Goal: Task Accomplishment & Management: Complete application form

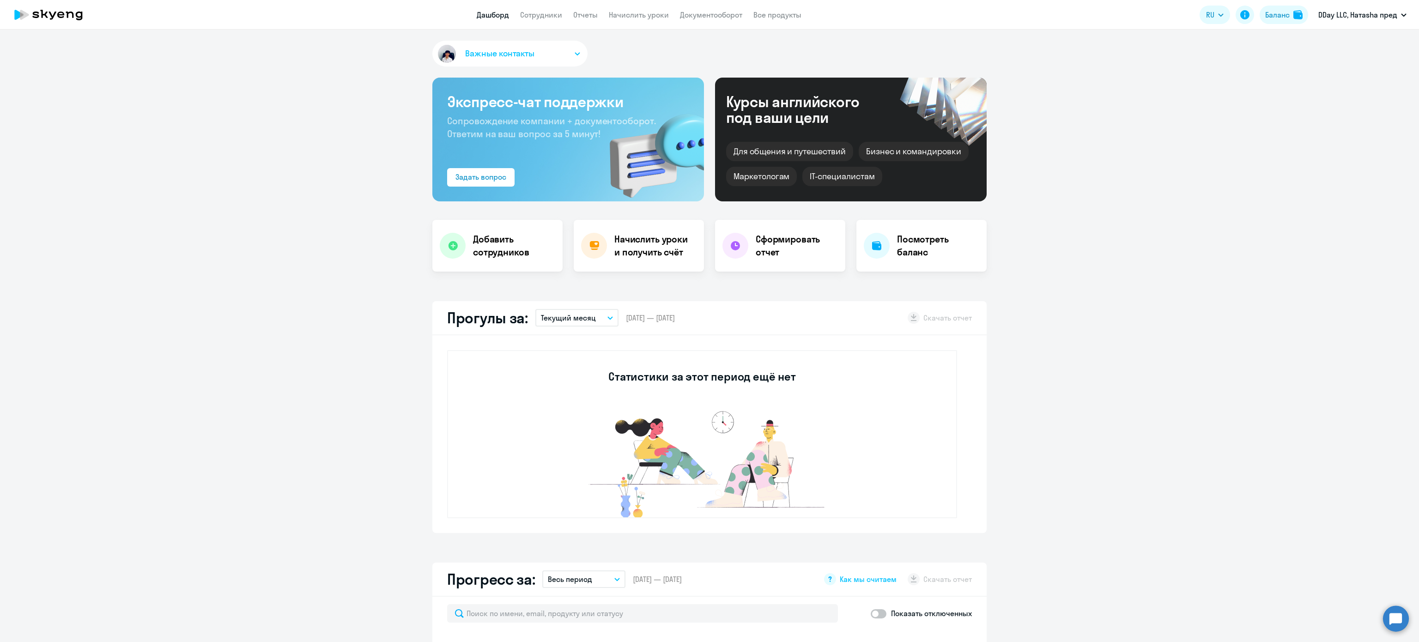
select select "30"
click at [510, 248] on h4 "Добавить сотрудников" at bounding box center [514, 246] width 82 height 26
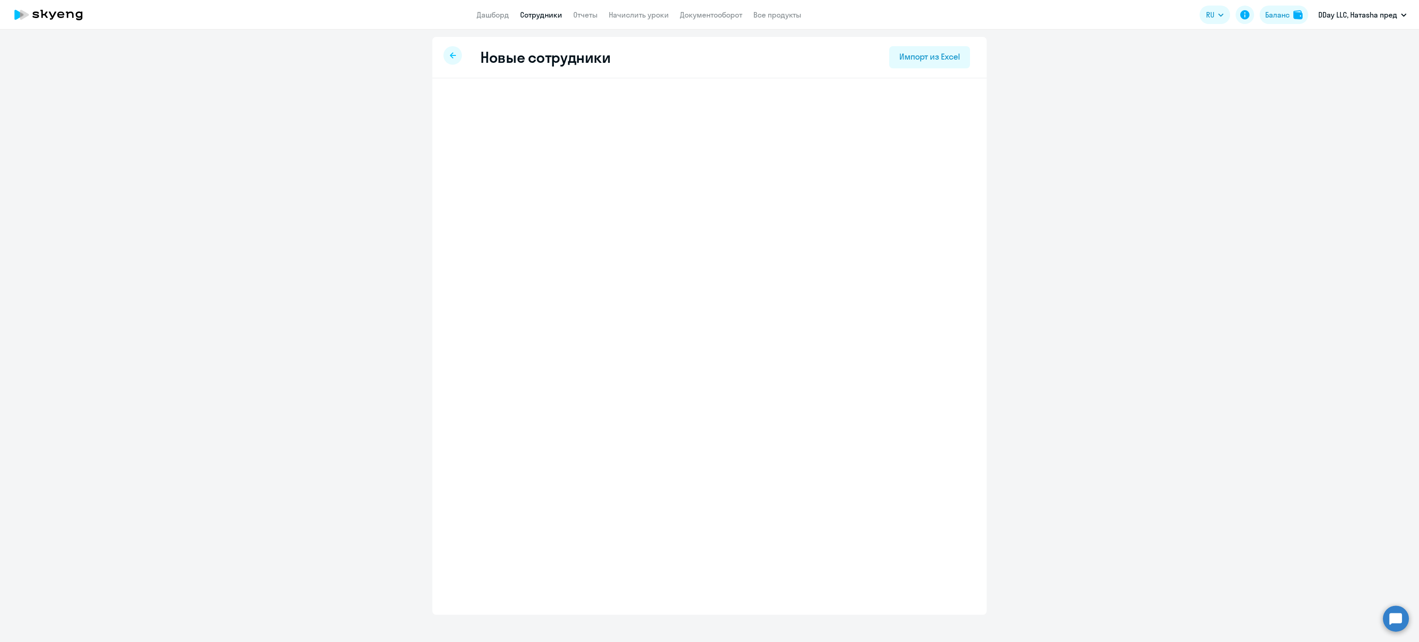
select select "english_adult_not_native_speaker"
select select "3"
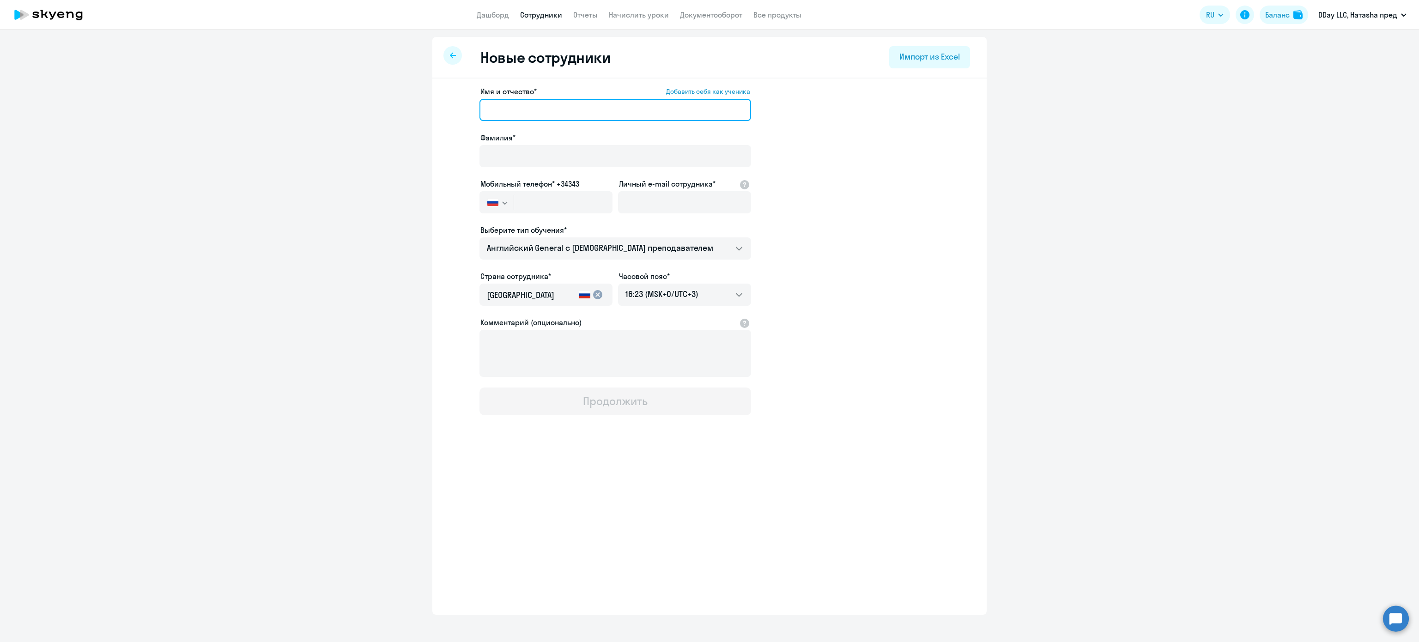
click at [551, 113] on input "Имя и отчество* Добавить себя как ученика" at bounding box center [615, 110] width 272 height 22
type input "[PERSON_NAME]"
click at [592, 149] on input "Фамилия*" at bounding box center [615, 156] width 272 height 22
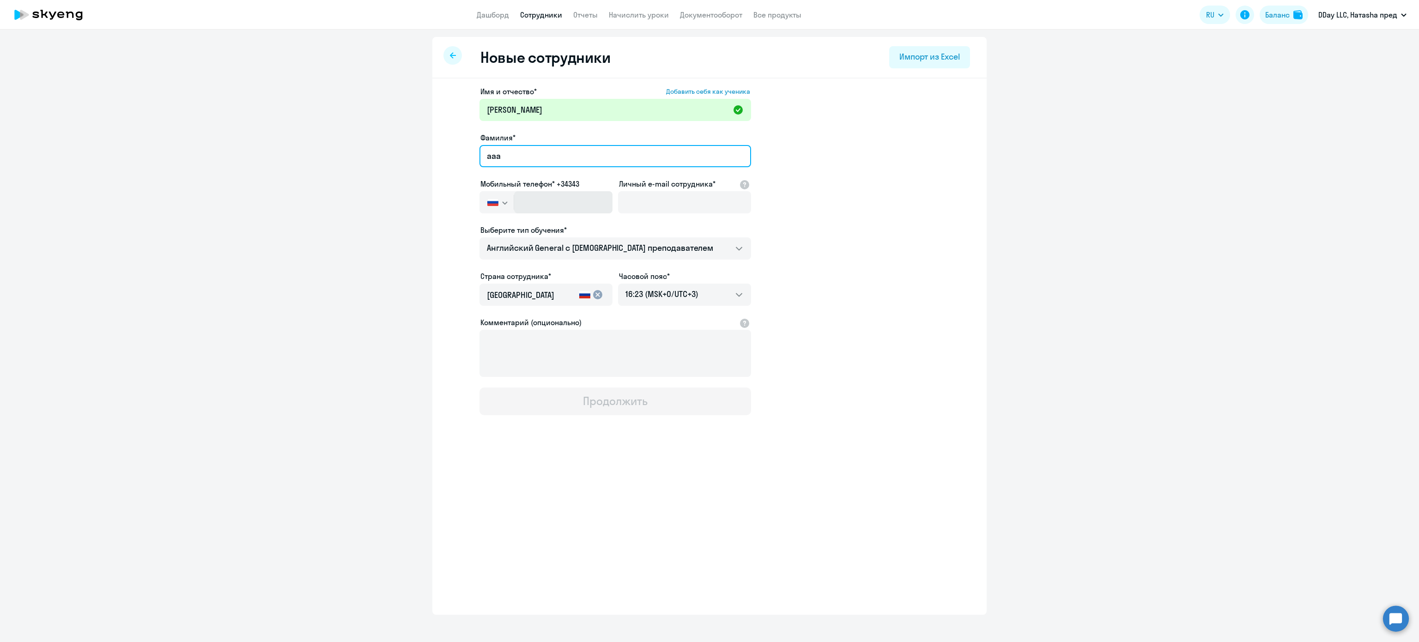
type input "ааа"
click at [556, 207] on input "text" at bounding box center [563, 202] width 98 height 22
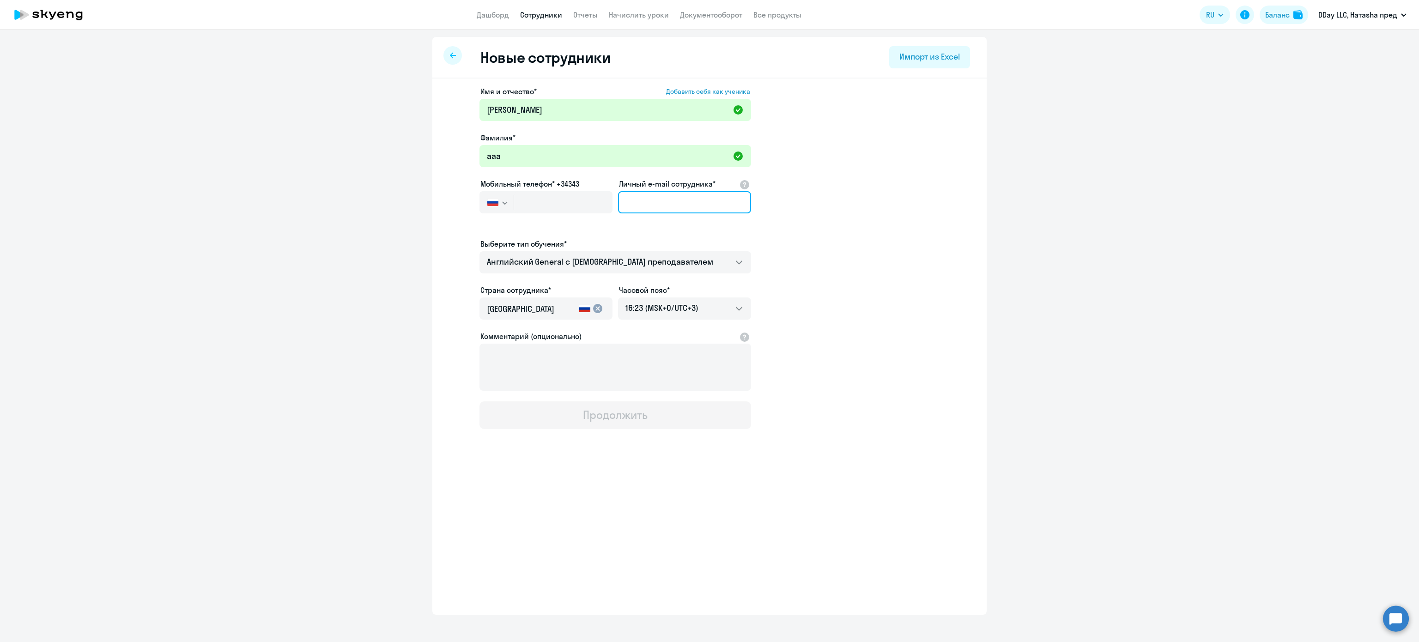
click at [680, 212] on input "Личный e-mail сотрудника*" at bounding box center [684, 202] width 133 height 22
type input "[EMAIL_ADDRESS][DOMAIN_NAME]"
click at [889, 323] on app-new-student-form "Имя и отчество* Добавить себя как ученика [PERSON_NAME] [PERSON_NAME]* ааа Моби…" at bounding box center [709, 257] width 525 height 343
click at [632, 15] on link "Начислить уроки" at bounding box center [639, 14] width 60 height 9
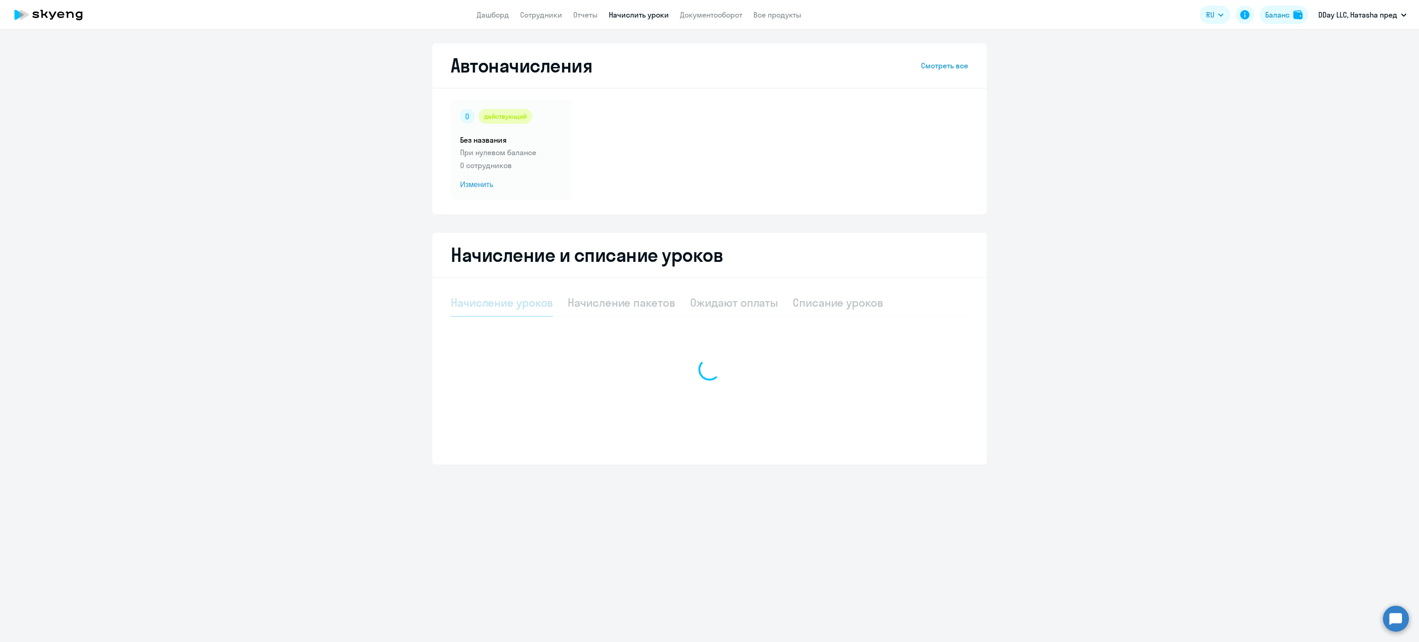
select select "10"
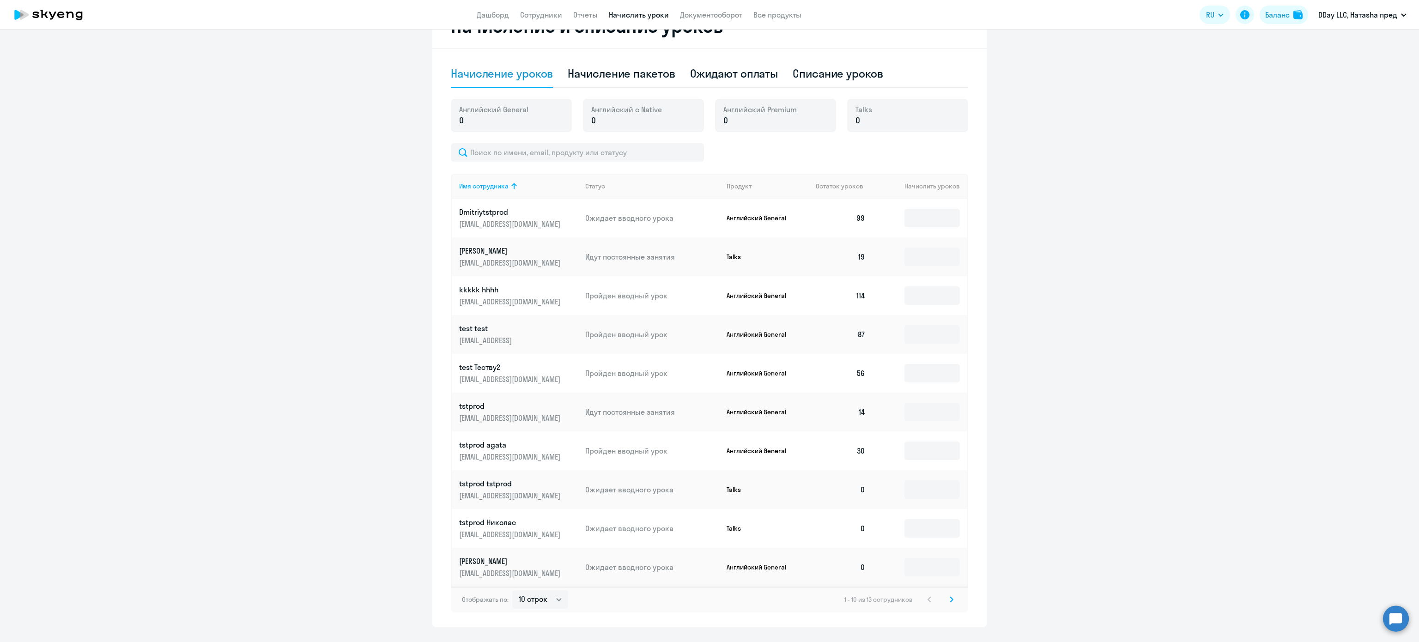
scroll to position [251, 0]
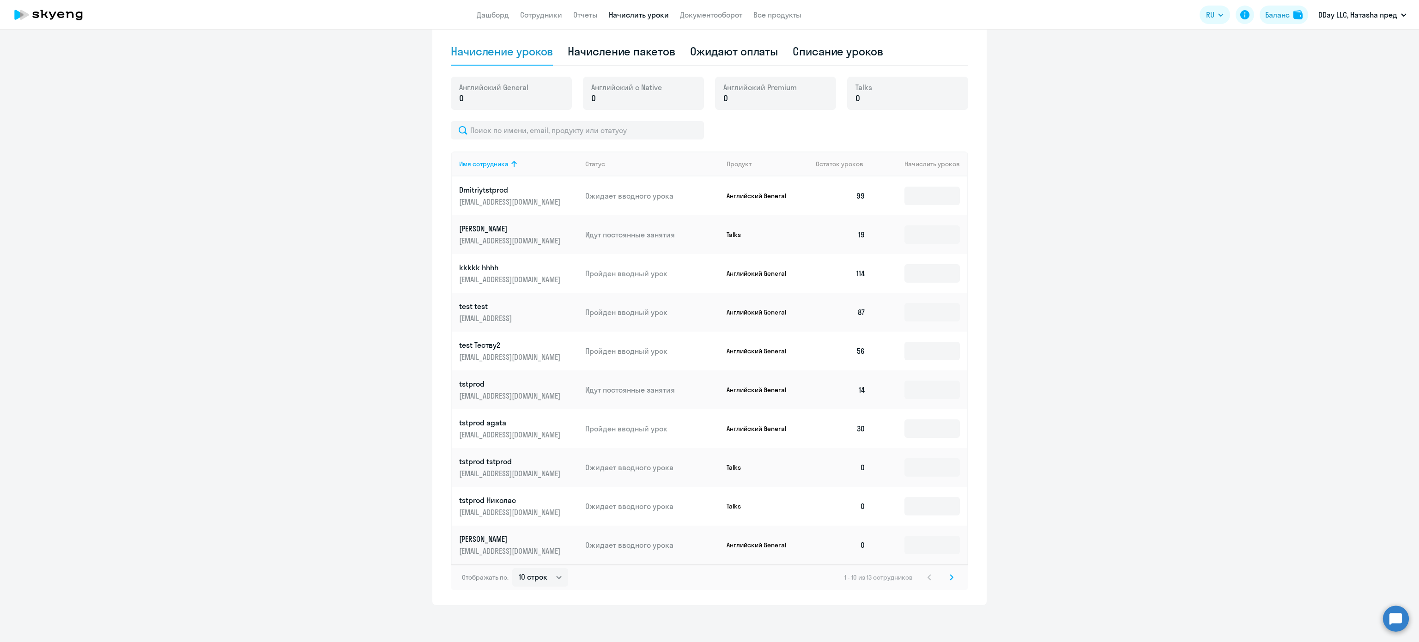
click at [946, 574] on svg-icon at bounding box center [951, 577] width 11 height 11
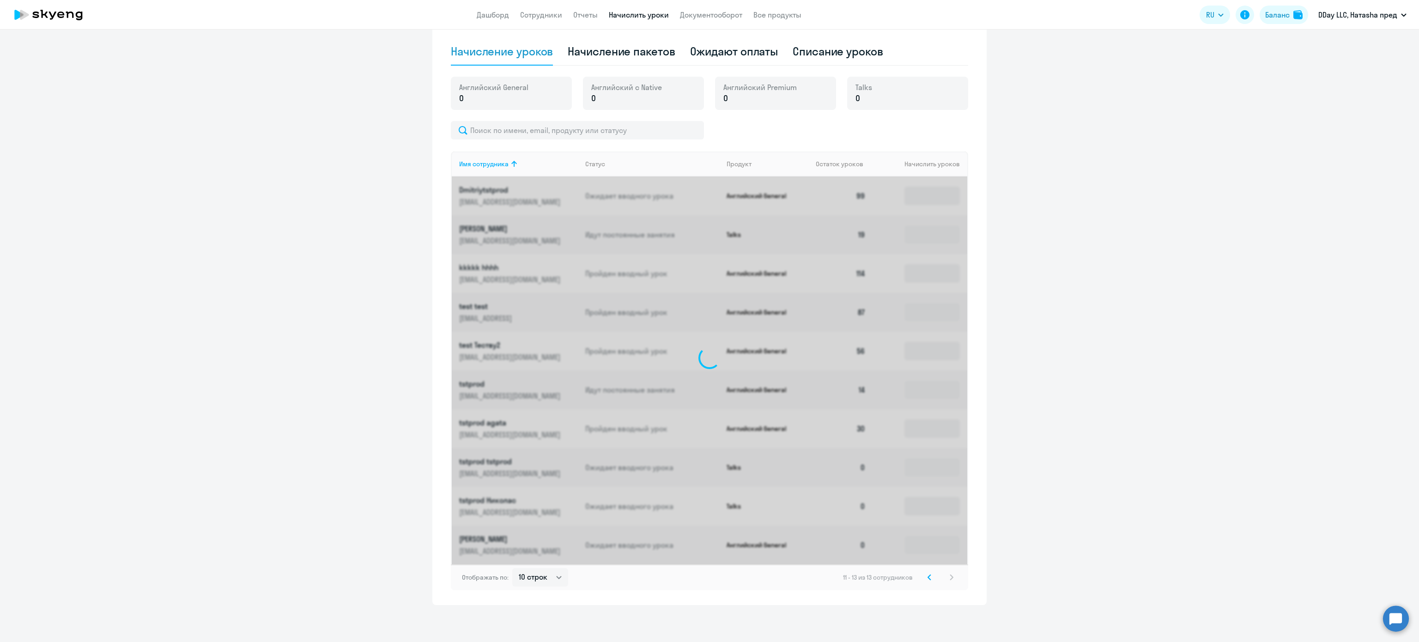
scroll to position [0, 0]
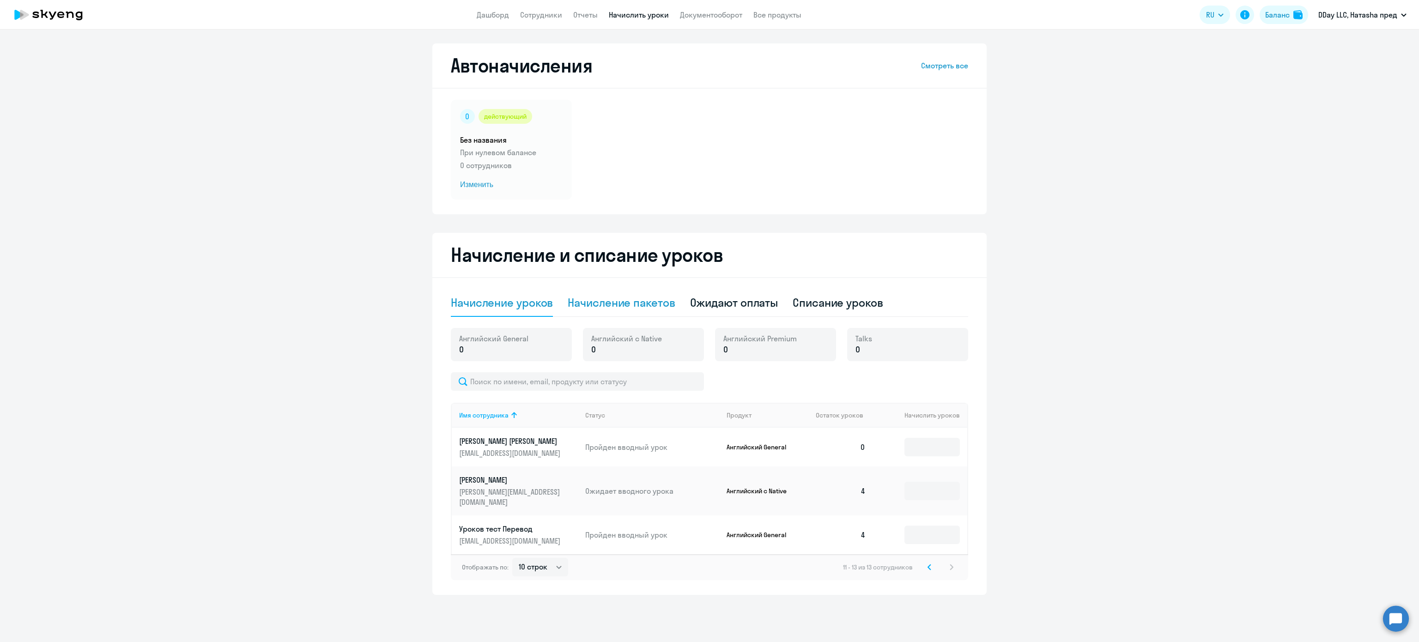
click at [634, 301] on div "Начисление пакетов" at bounding box center [621, 302] width 107 height 15
select select "10"
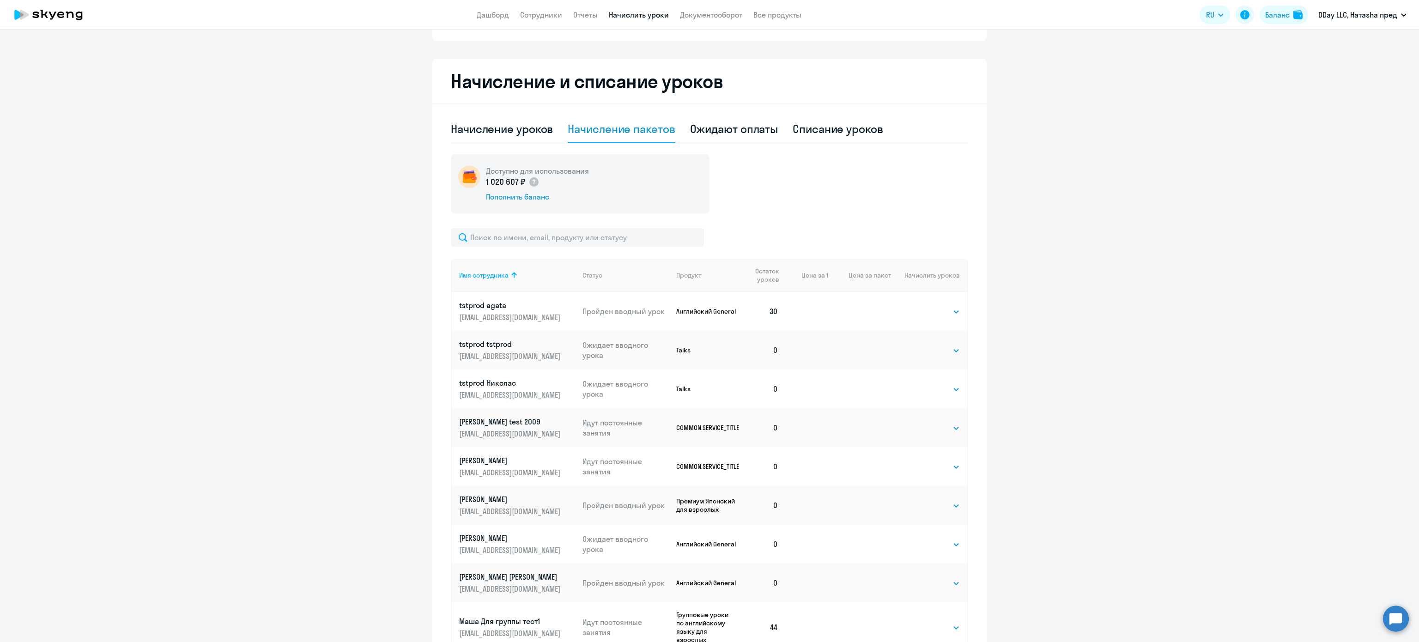
scroll to position [277, 0]
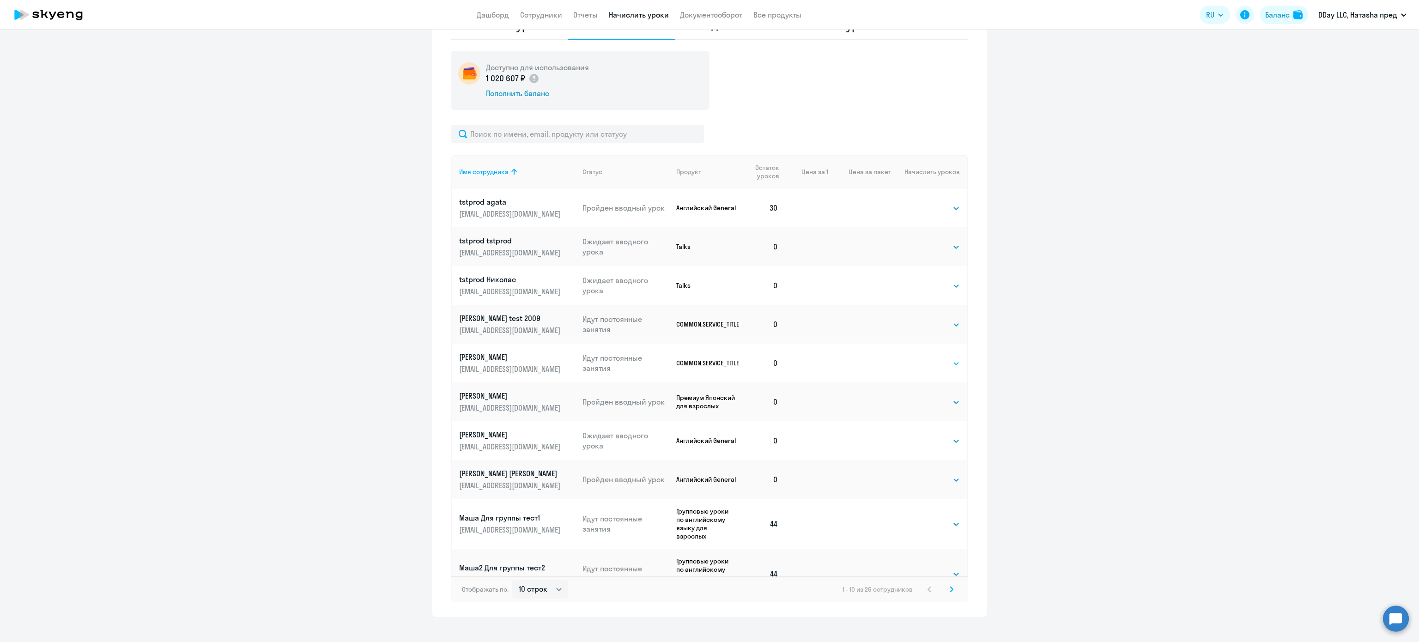
click at [922, 365] on select "Выбрать 40" at bounding box center [941, 363] width 38 height 11
click at [840, 347] on td at bounding box center [859, 363] width 63 height 39
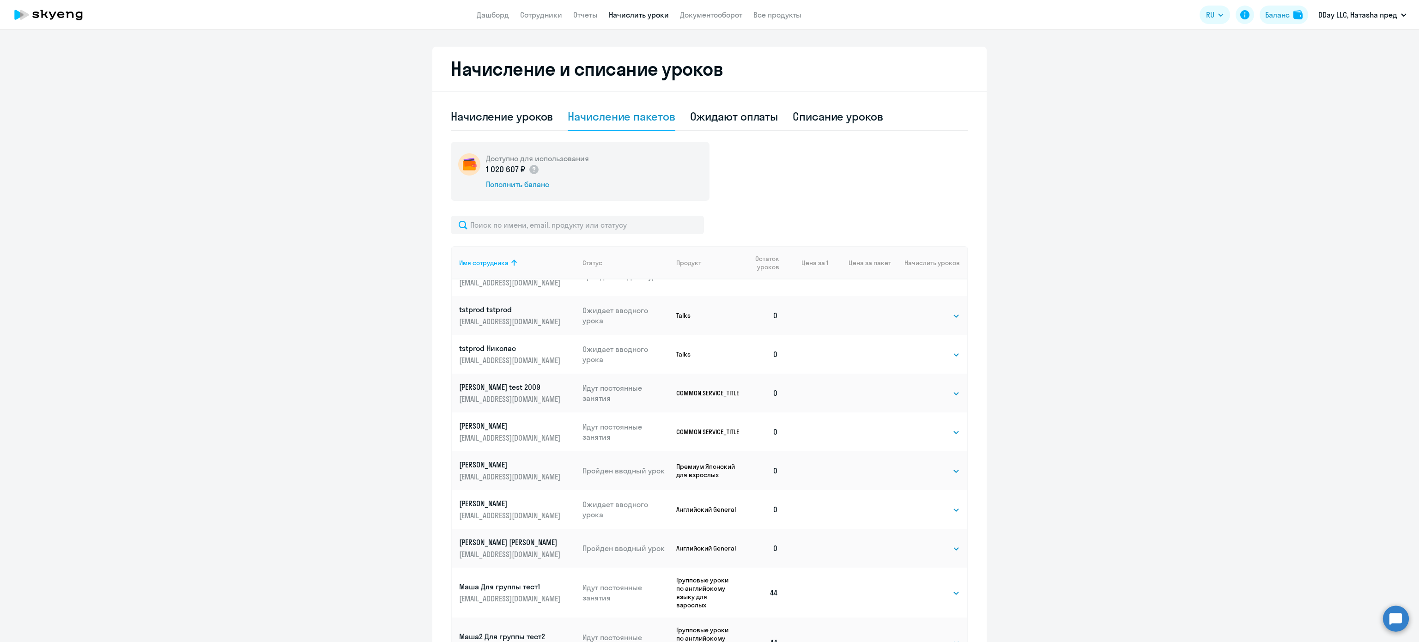
scroll to position [289, 0]
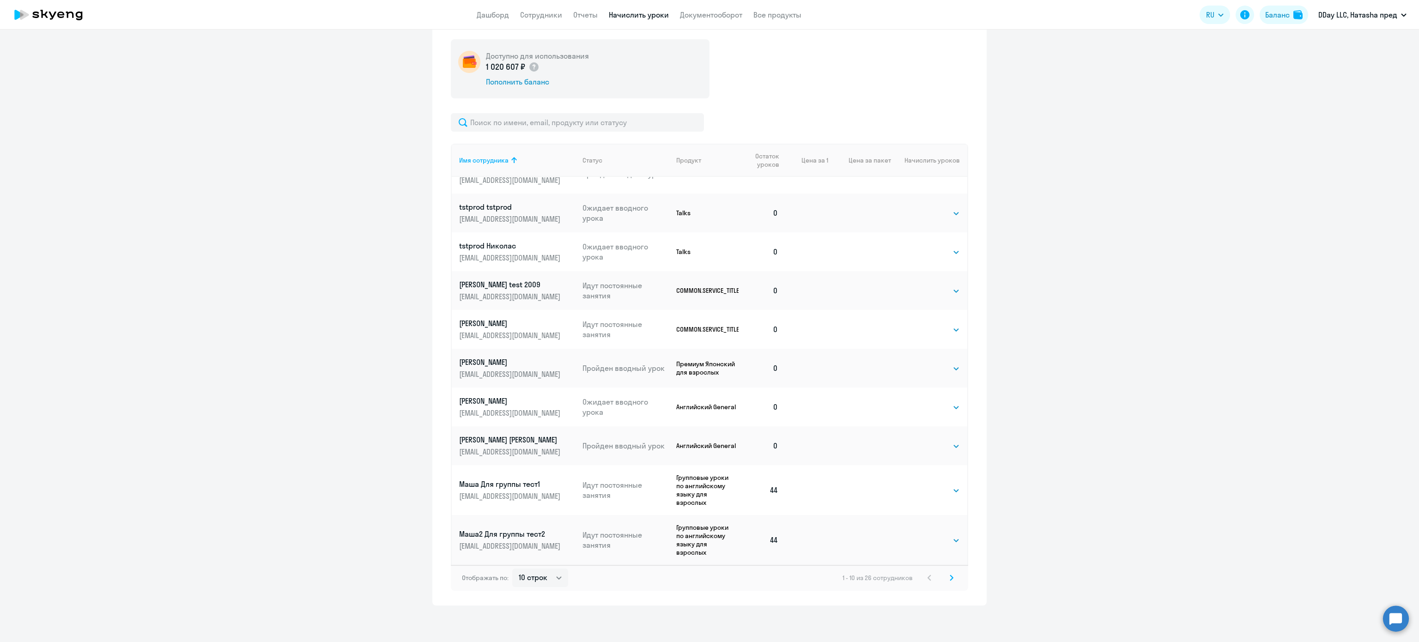
click at [948, 577] on svg-icon at bounding box center [951, 577] width 11 height 11
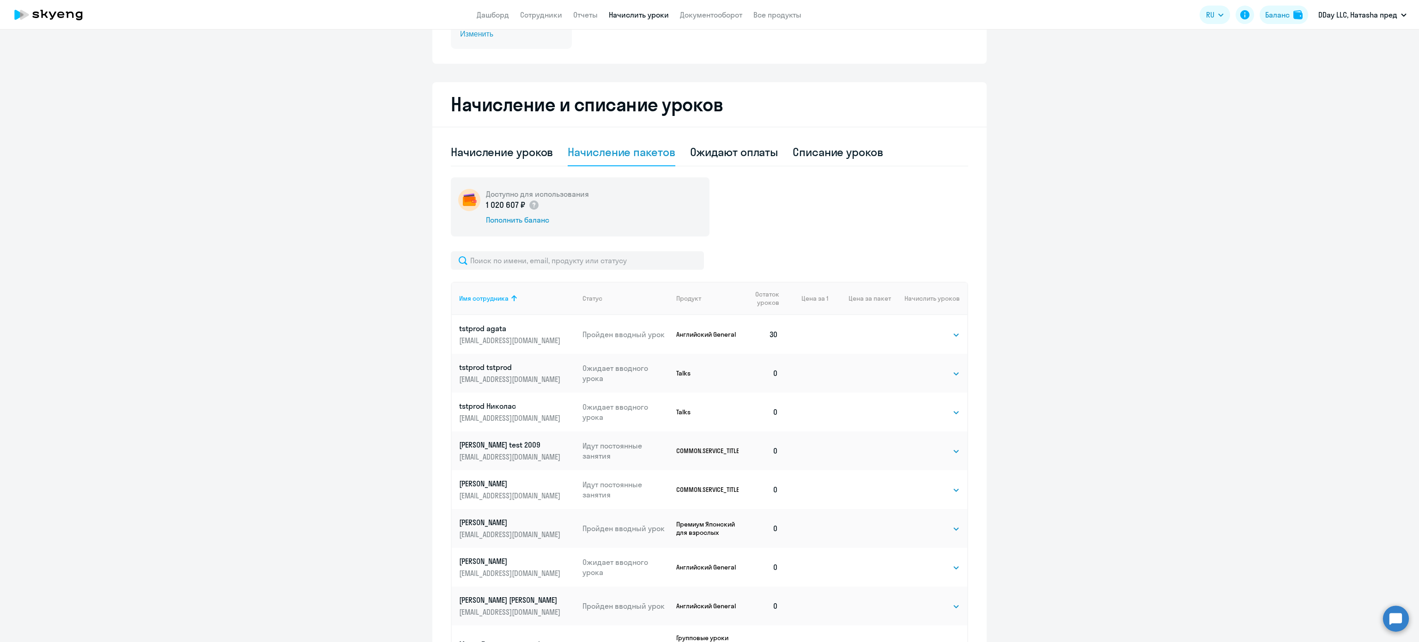
scroll to position [0, 0]
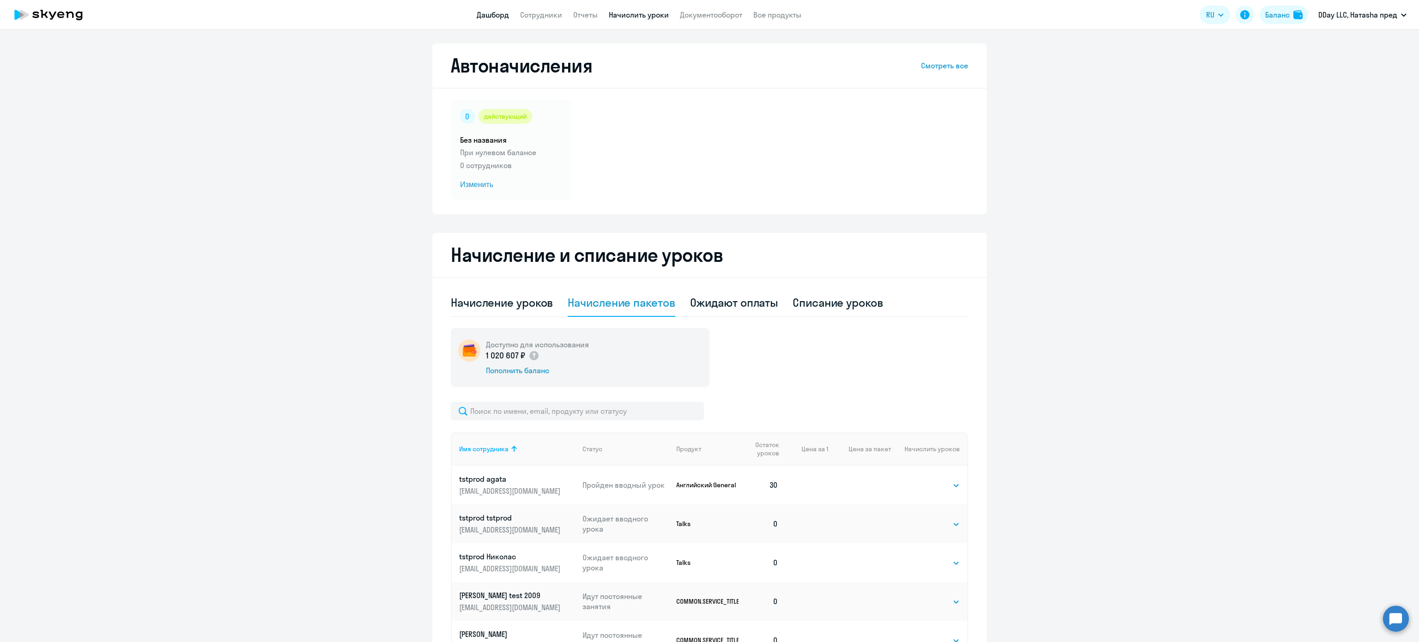
click at [504, 11] on link "Дашборд" at bounding box center [493, 14] width 32 height 9
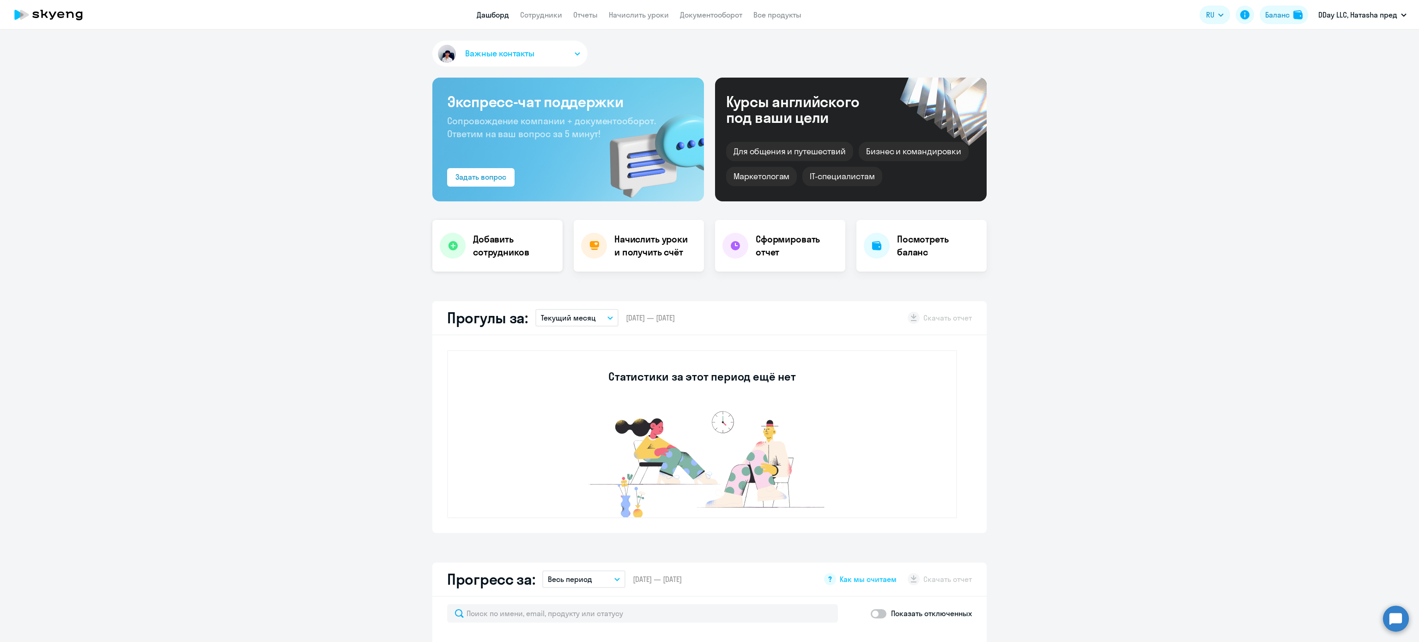
click at [501, 243] on h4 "Добавить сотрудников" at bounding box center [514, 246] width 82 height 26
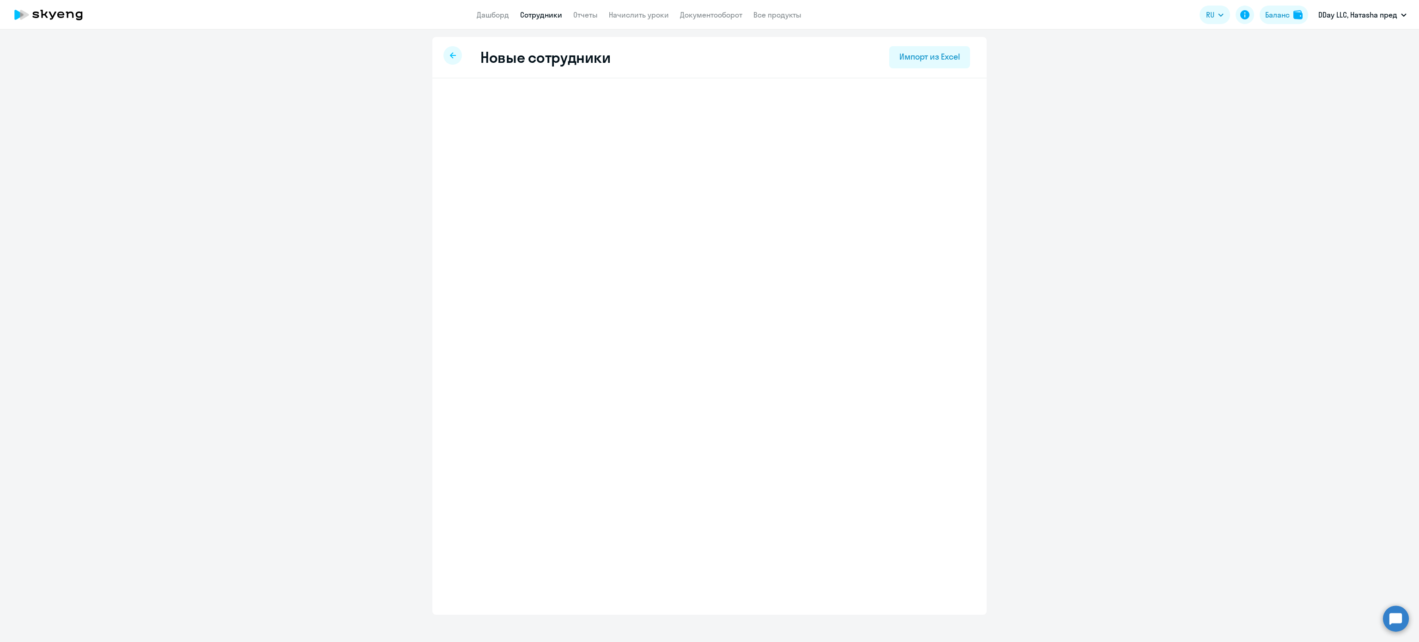
select select "english_adult_not_native_speaker"
select select "3"
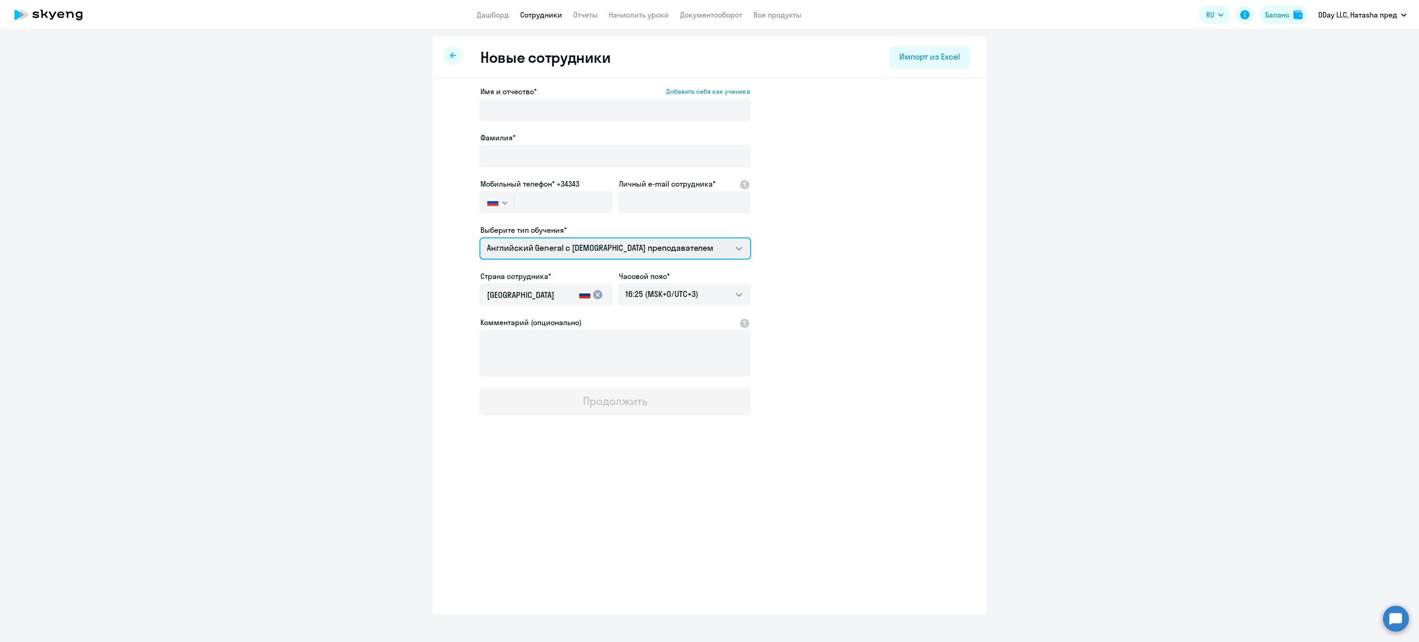
click at [602, 245] on select "Английский General с русскоговорящим преподавателем Английский General с [DEMOG…" at bounding box center [615, 248] width 272 height 22
select select "chinese_adult_not_native_speaker_premium"
click at [479, 237] on select "Английский General с русскоговорящим преподавателем Английский General с [DEMOG…" at bounding box center [615, 248] width 272 height 22
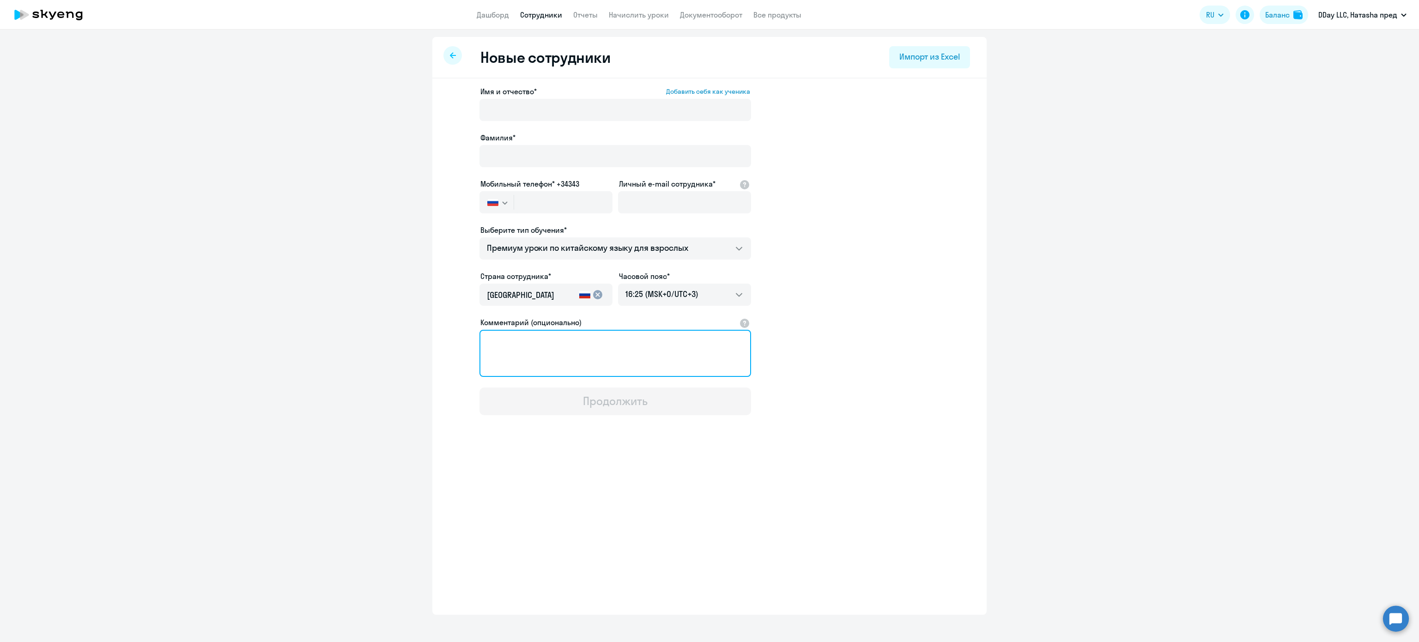
click at [635, 345] on textarea "Комментарий (опционально)" at bounding box center [615, 353] width 272 height 47
type textarea "мммм"
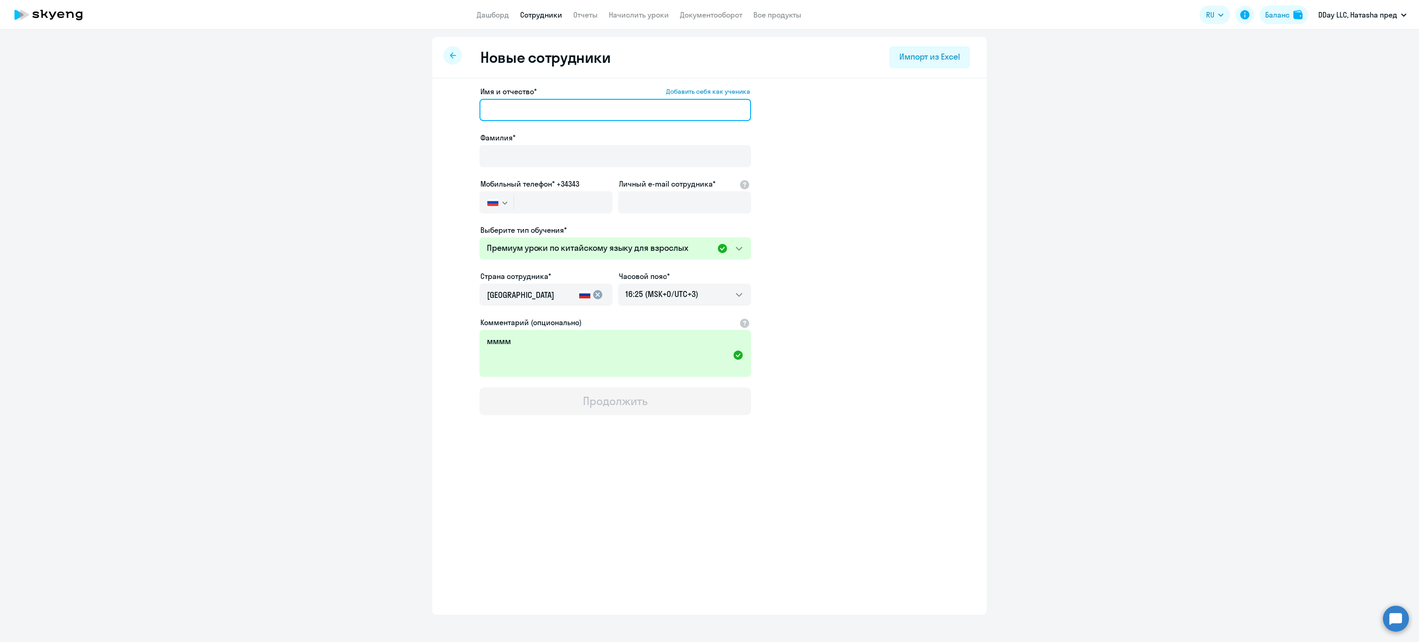
click at [566, 104] on input "Имя и отчество* Добавить себя как ученика" at bounding box center [615, 110] width 272 height 22
type input "тест тест"
click at [597, 143] on div "Фамилия*" at bounding box center [615, 151] width 272 height 39
click at [596, 147] on input "Фамилия*" at bounding box center [615, 156] width 272 height 22
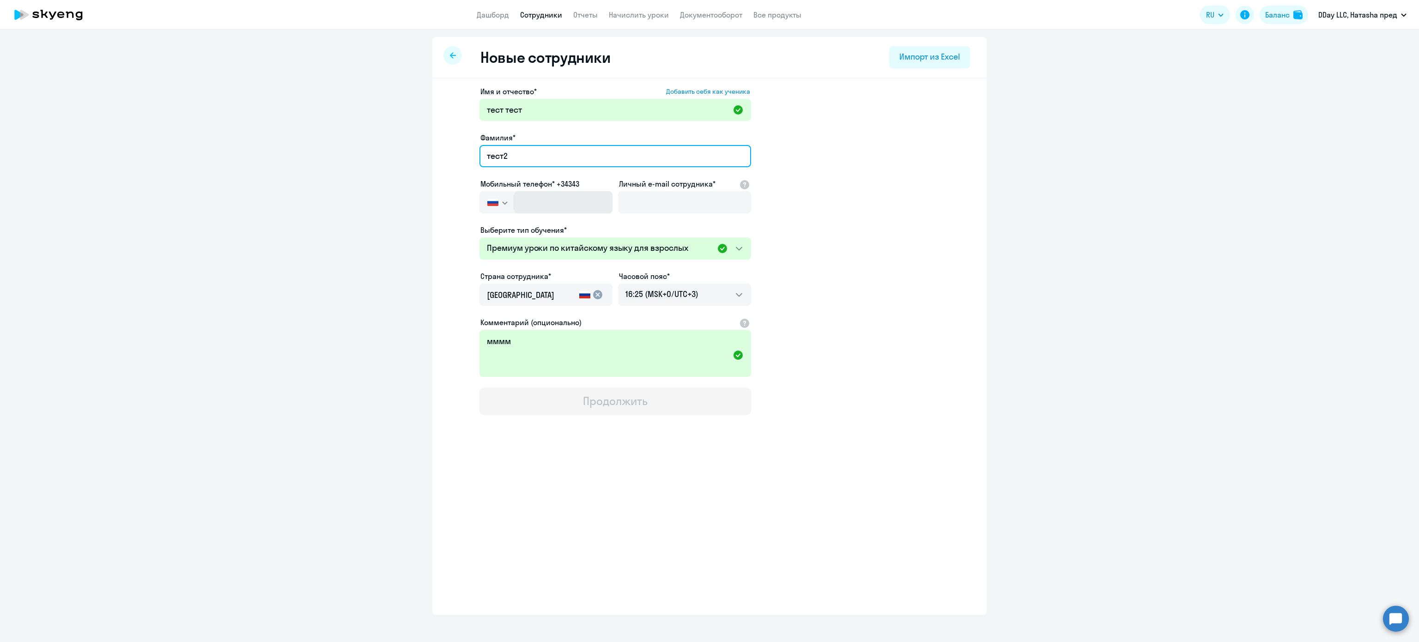
type input "тест2"
click at [569, 201] on input "text" at bounding box center [563, 202] width 98 height 22
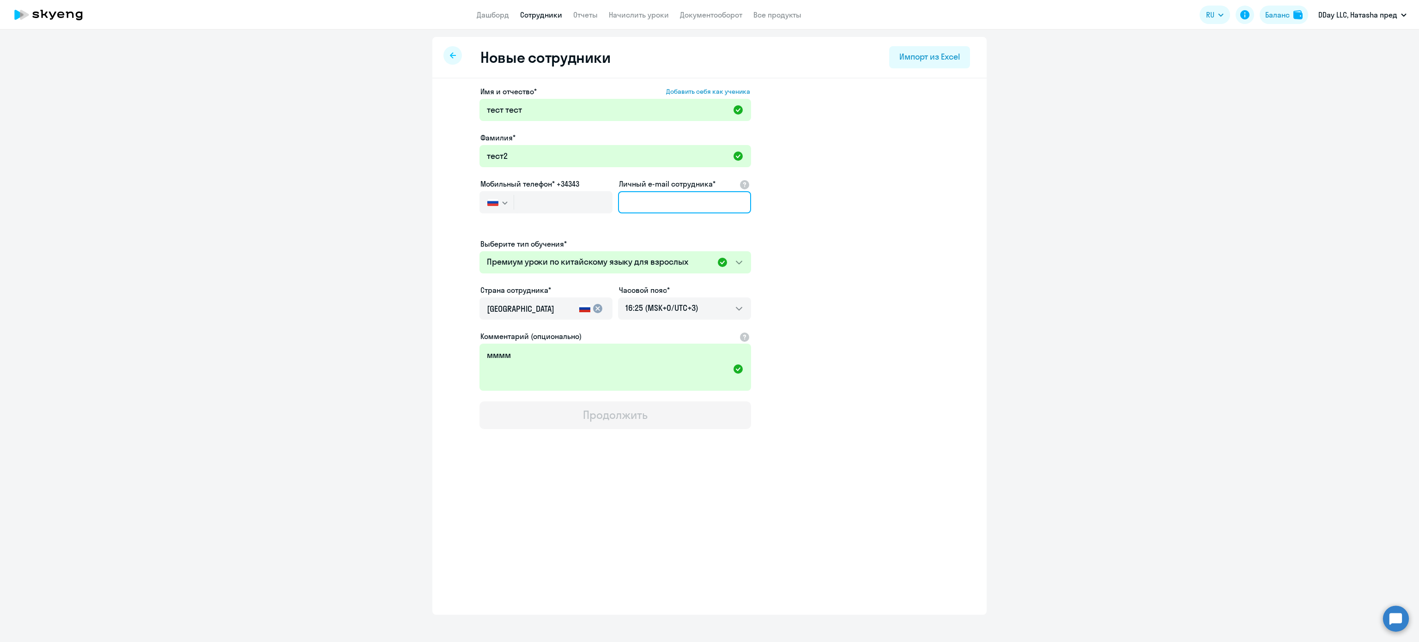
click at [672, 199] on input "Личный e-mail сотрудника*" at bounding box center [684, 202] width 133 height 22
type input "т"
click at [641, 193] on input "[EMAIL_ADDRESS][DOMAIN_NAME]" at bounding box center [684, 202] width 133 height 22
type input "[EMAIL_ADDRESS][DOMAIN_NAME]"
click at [563, 199] on input "text" at bounding box center [563, 202] width 98 height 22
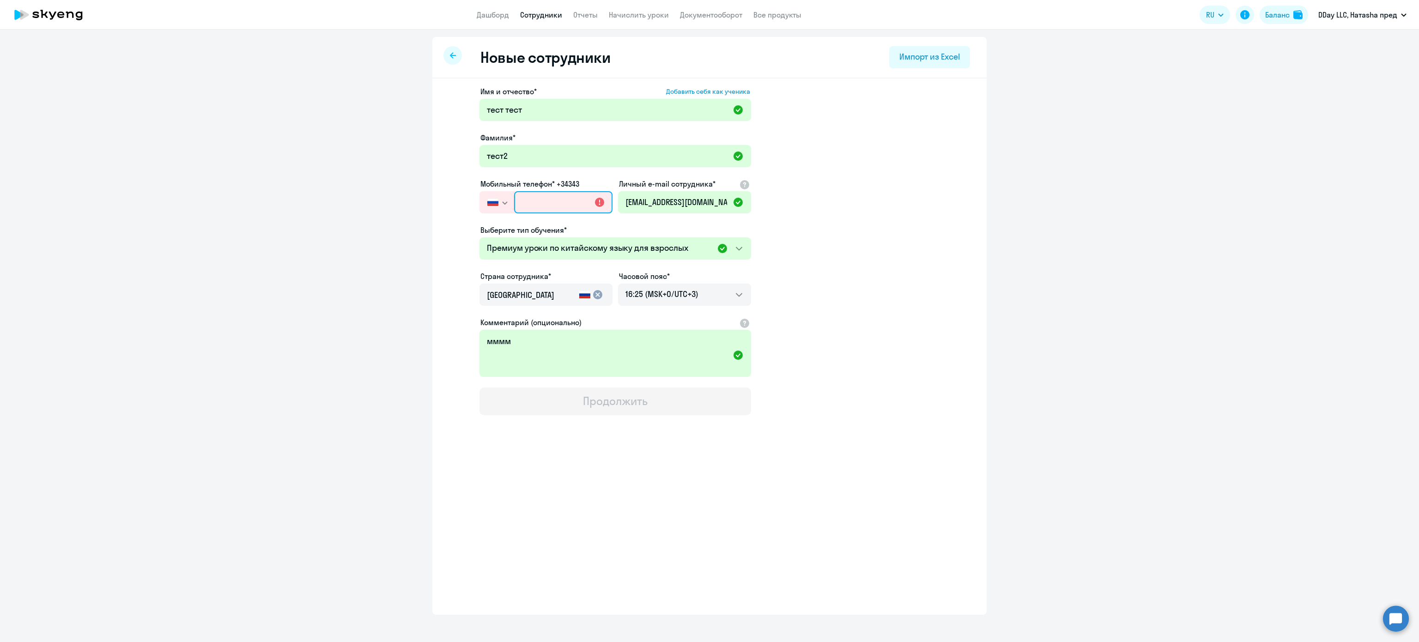
paste input "[PHONE_NUMBER]"
type input "[PHONE_NUMBER]"
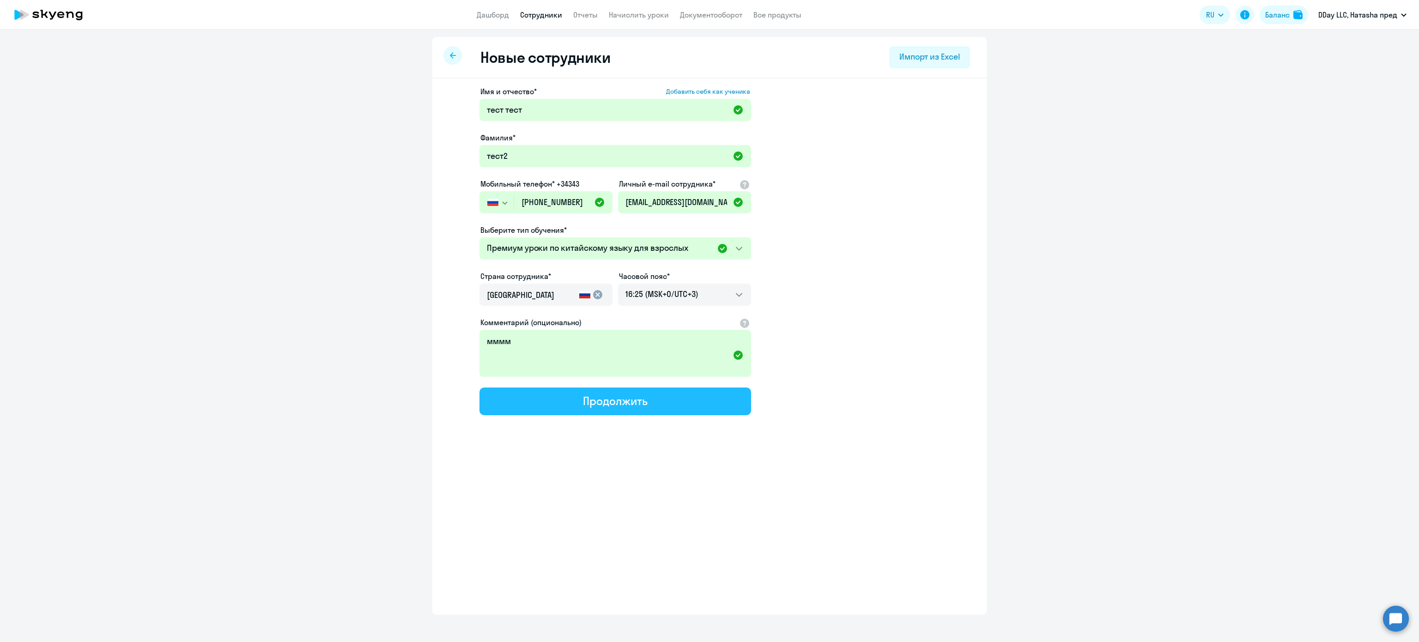
click at [658, 399] on button "Продолжить" at bounding box center [615, 401] width 272 height 28
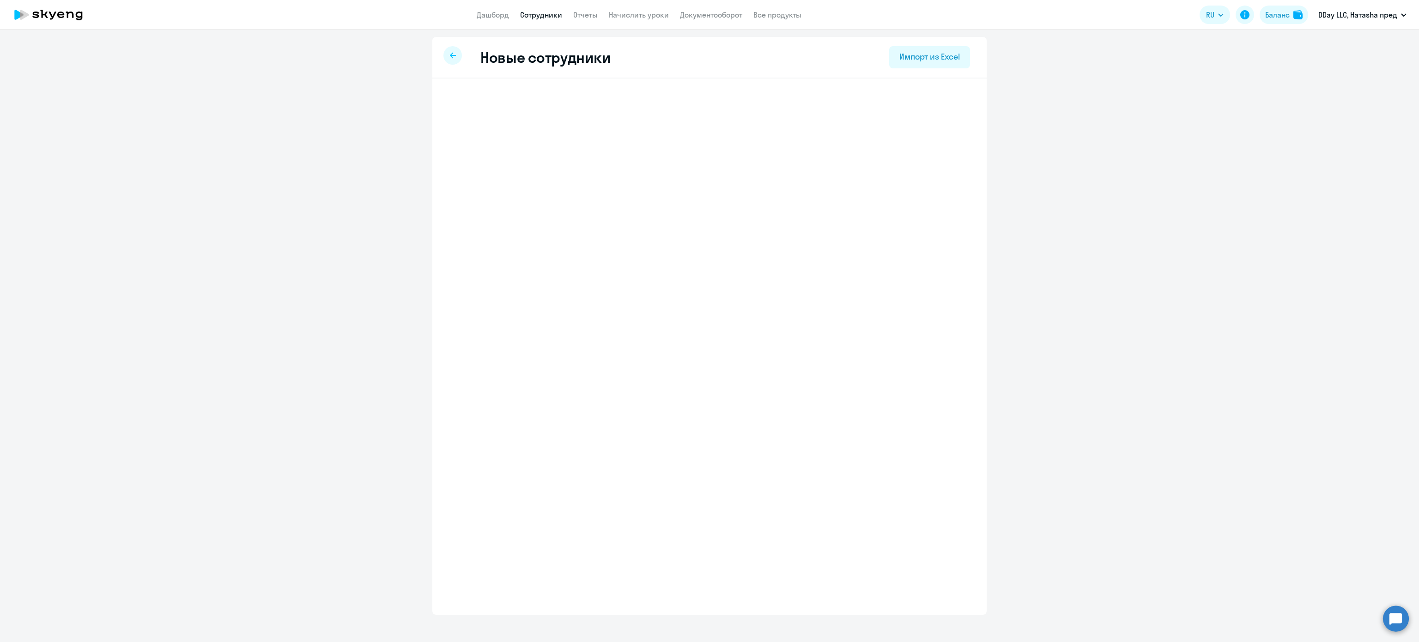
select select "chinese_adult_not_native_speaker_premium"
select select "3"
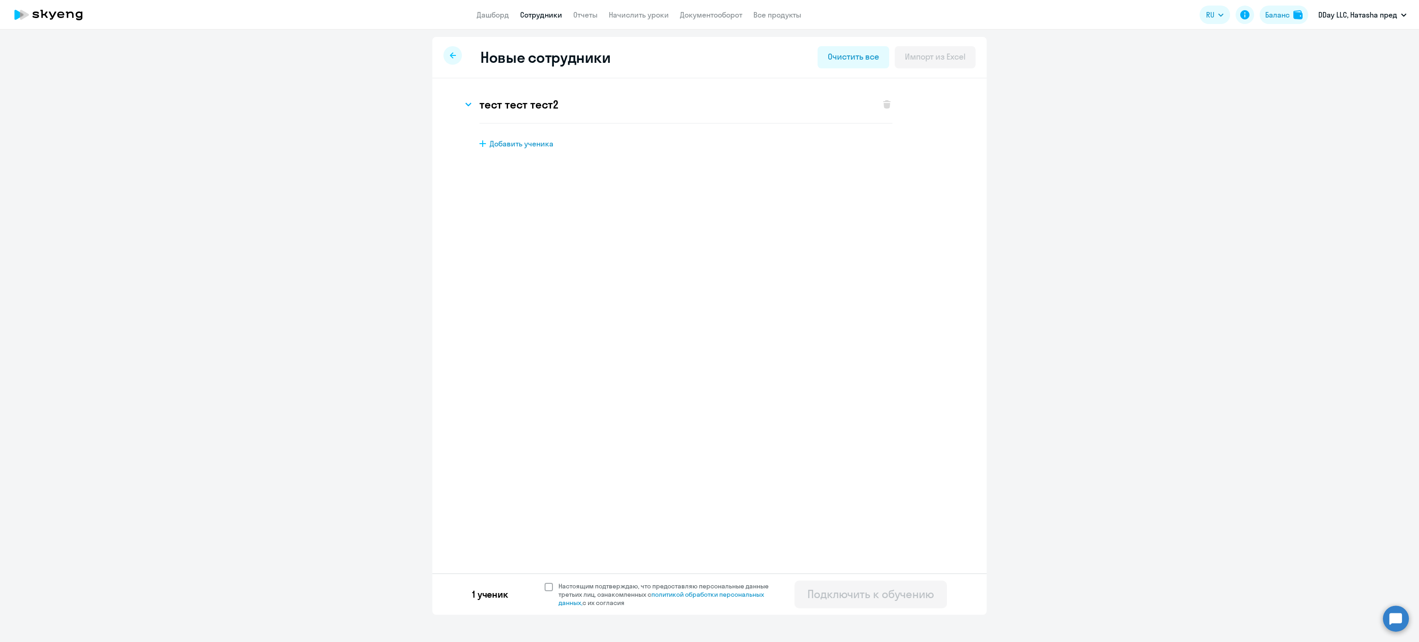
click at [545, 591] on span at bounding box center [548, 587] width 8 height 8
click at [544, 582] on input "Настоящим подтверждаю, что предоставляю персональные данные третьих лиц, ознако…" at bounding box center [544, 581] width 0 height 0
checkbox input "true"
click at [841, 601] on div "Подключить к обучению" at bounding box center [870, 593] width 127 height 15
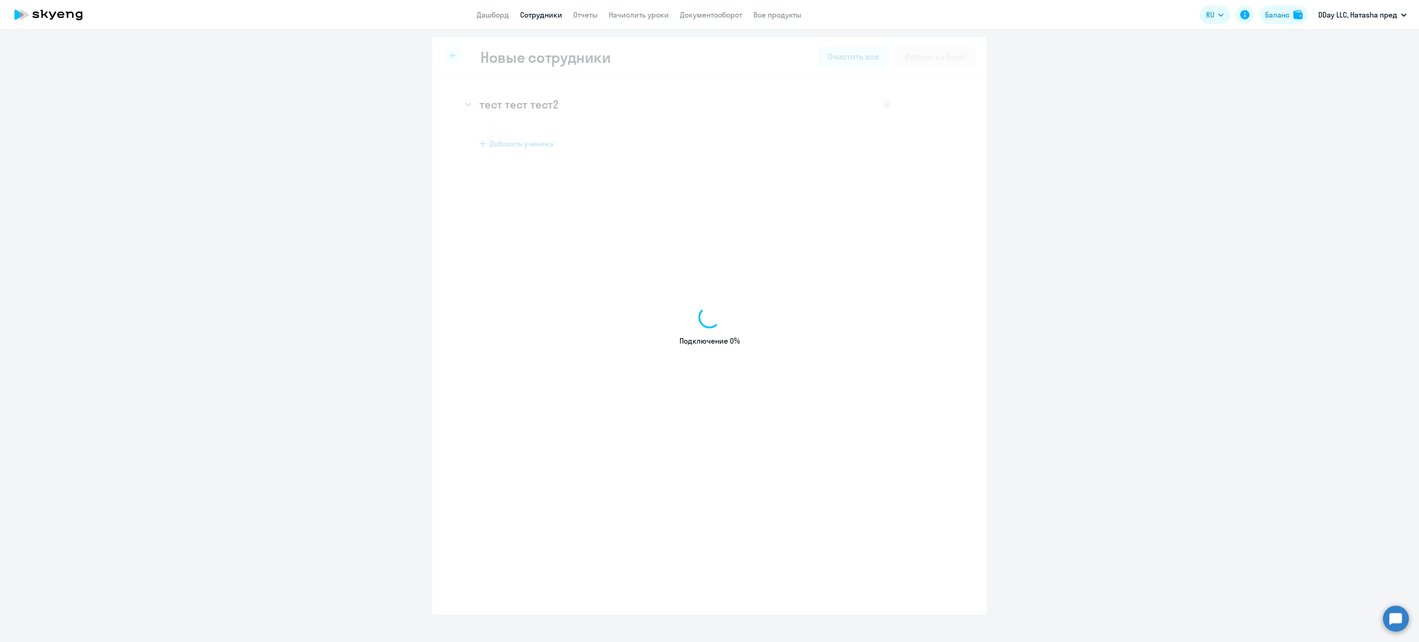
select select "english_adult_not_native_speaker"
select select "3"
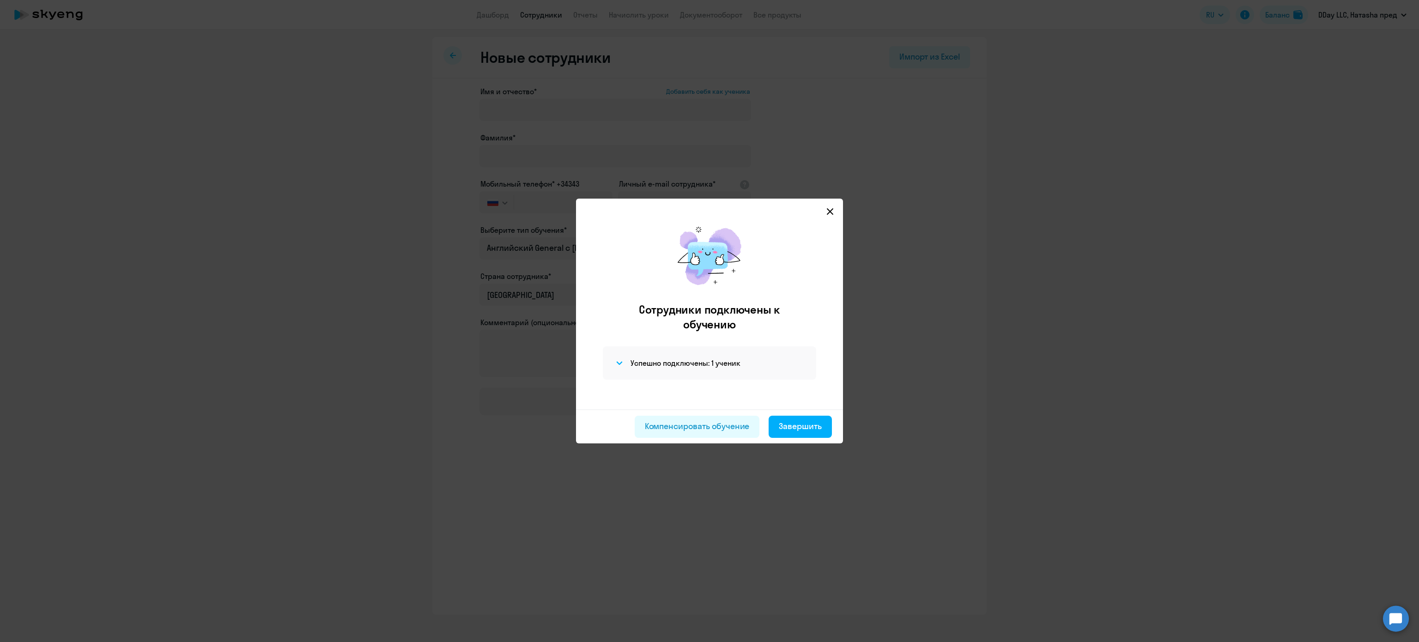
click at [796, 496] on div at bounding box center [709, 321] width 1419 height 642
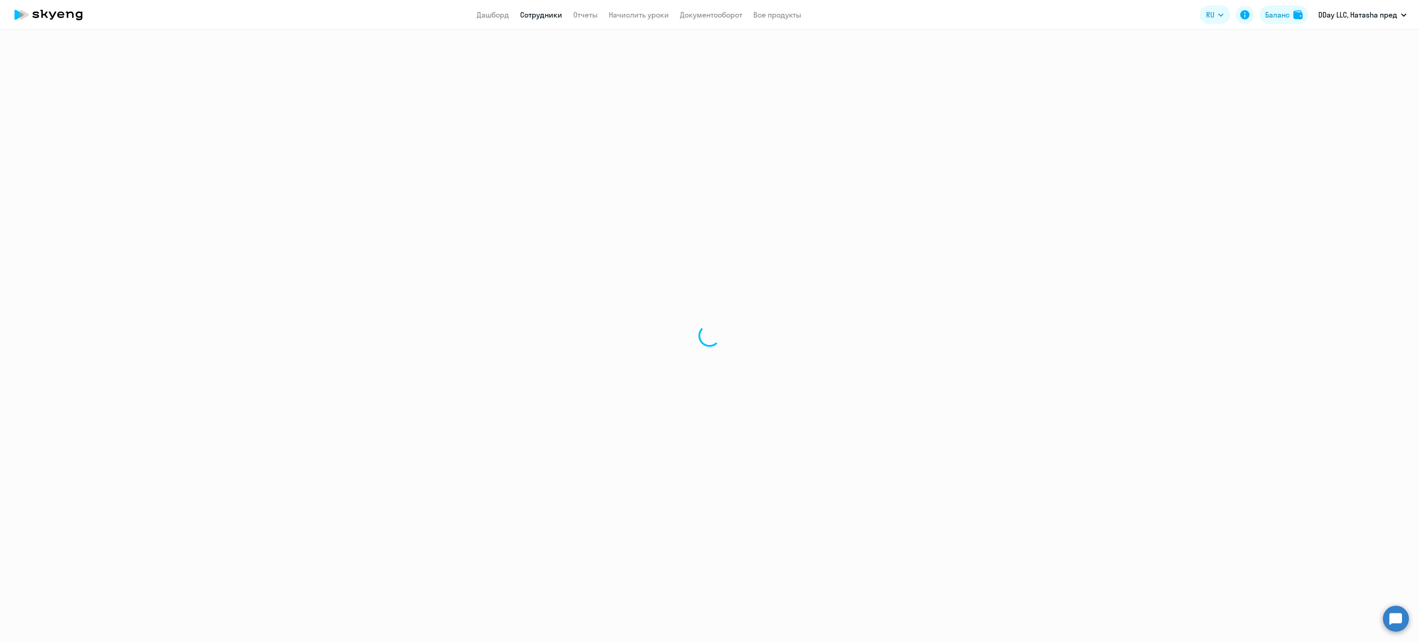
select select "30"
